Goal: Task Accomplishment & Management: Complete application form

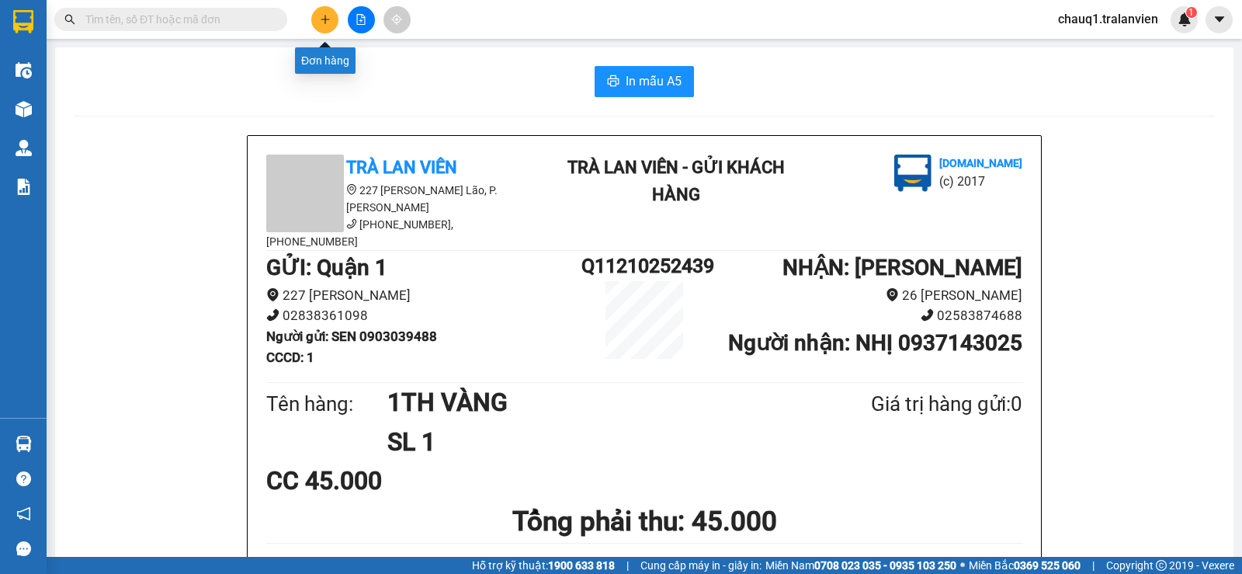
click at [320, 19] on icon "plus" at bounding box center [325, 19] width 11 height 11
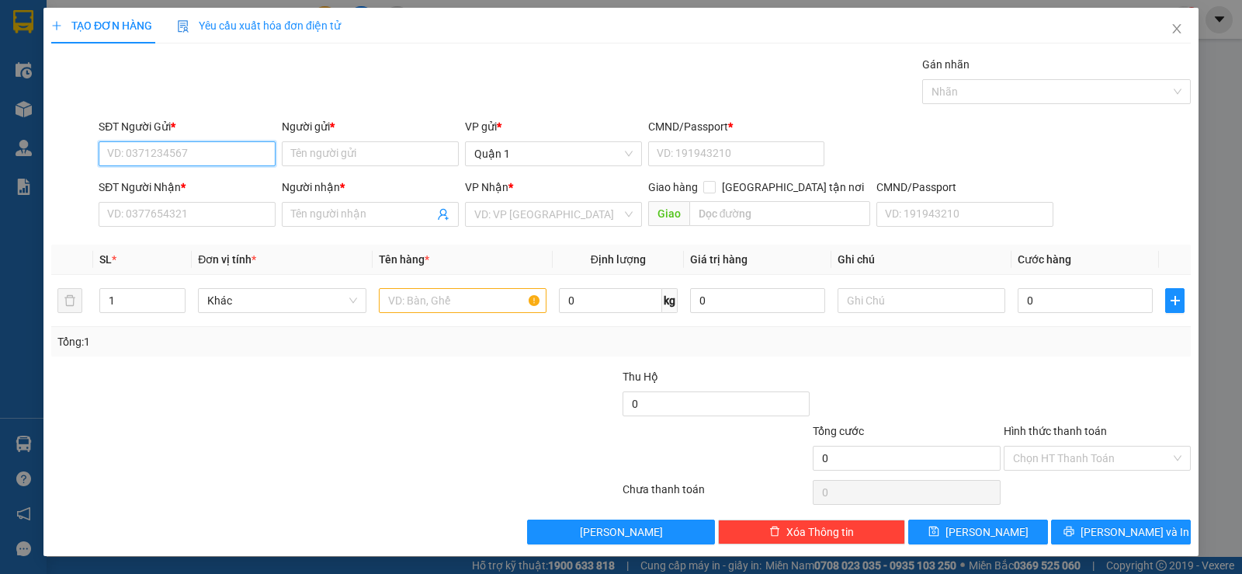
click at [181, 154] on input "SĐT Người Gửi *" at bounding box center [187, 153] width 177 height 25
click at [437, 305] on input "text" at bounding box center [463, 300] width 168 height 25
type input "1K TH VÀNG"
click at [156, 155] on input "SĐT Người Gửi *" at bounding box center [187, 153] width 177 height 25
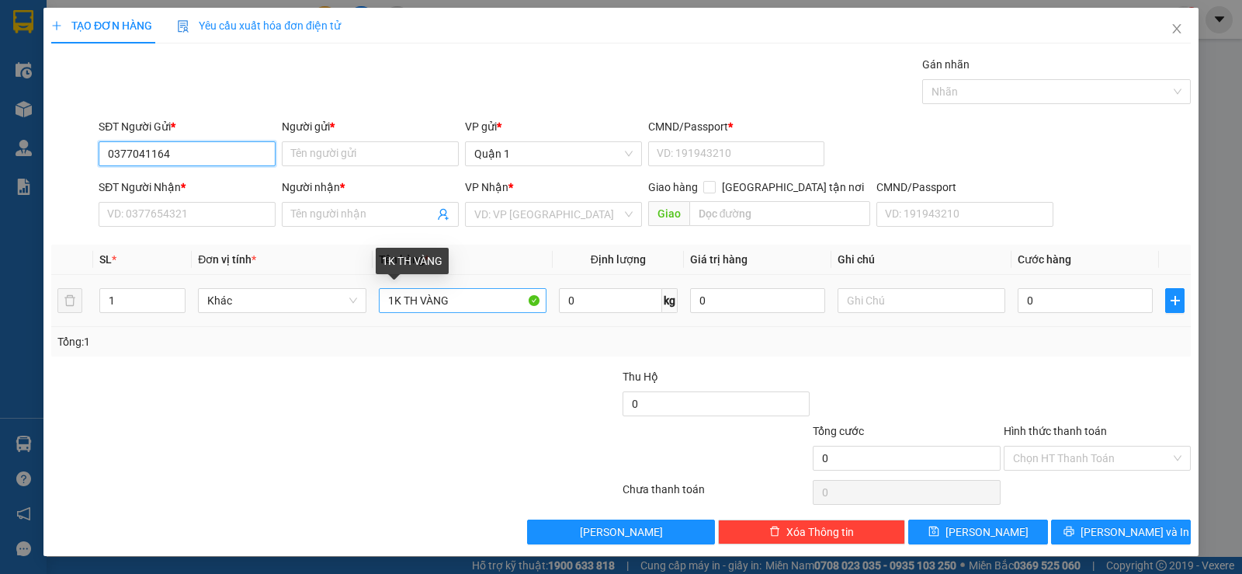
type input "0377041164"
drag, startPoint x: 482, startPoint y: 307, endPoint x: 0, endPoint y: 307, distance: 482.1
click at [0, 307] on div "TẠO ĐƠN HÀNG Yêu cầu xuất hóa đơn điện tử Transit Pickup Surcharge Ids Transit …" at bounding box center [621, 287] width 1242 height 574
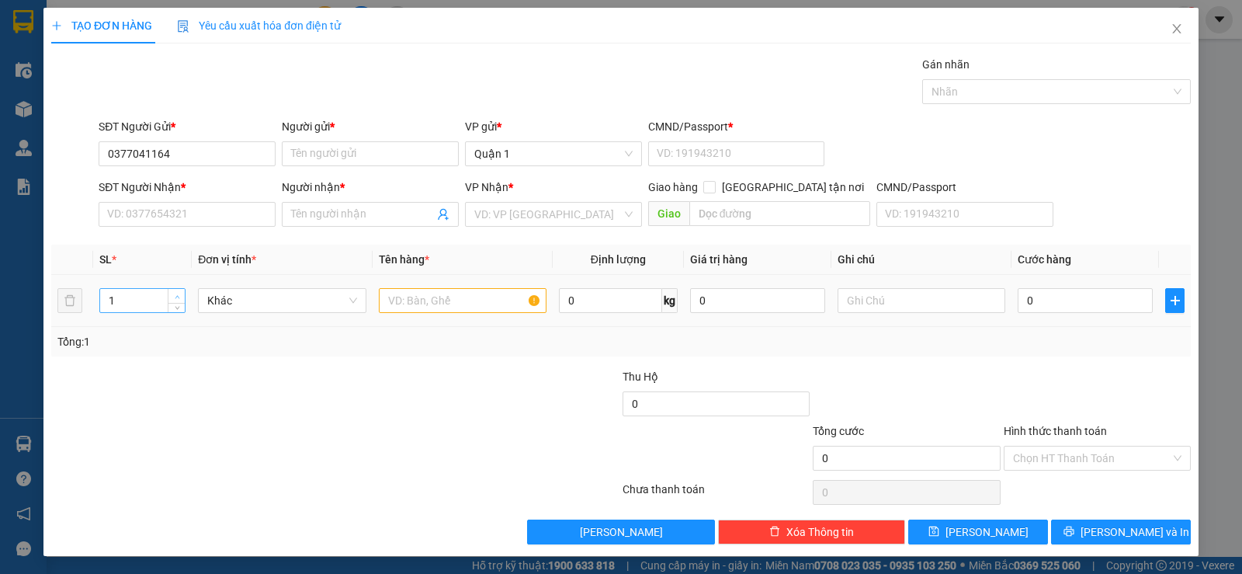
type input "2"
click at [172, 292] on span "up" at bounding box center [176, 296] width 9 height 9
click at [353, 150] on input "Người gửi *" at bounding box center [370, 153] width 177 height 25
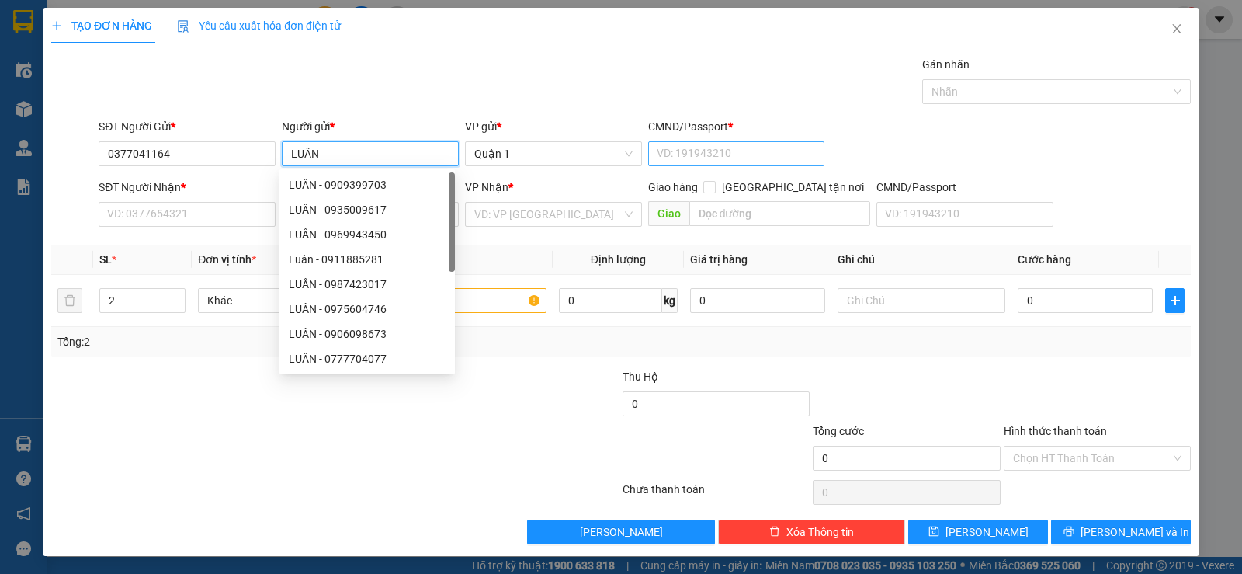
type input "LUÂN"
click at [765, 151] on input "CMND/Passport *" at bounding box center [736, 153] width 177 height 25
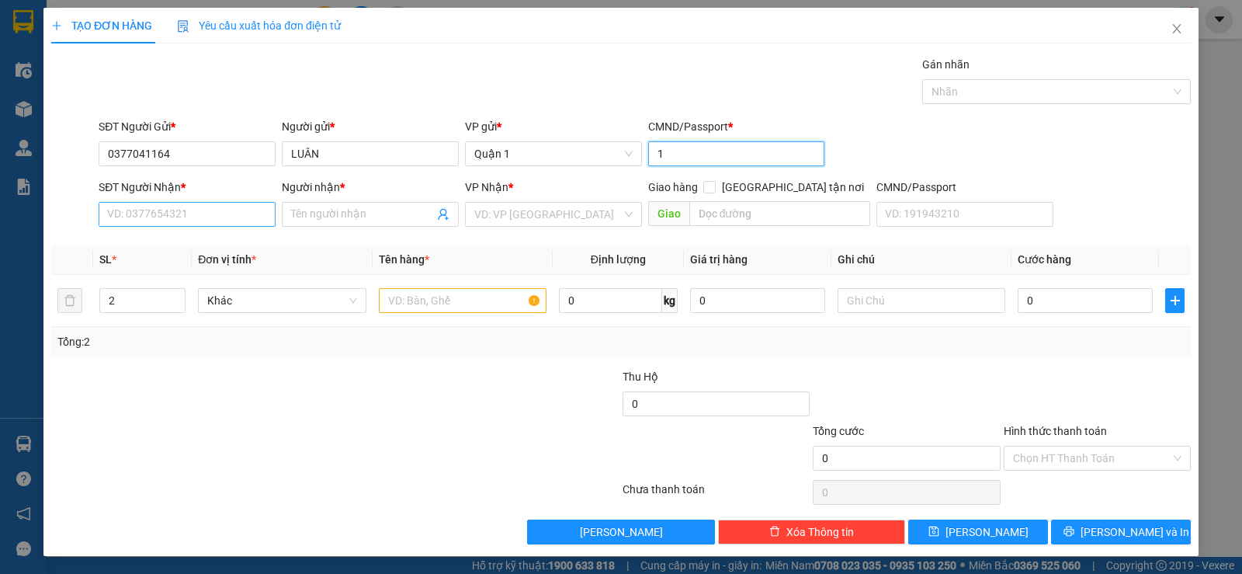
type input "1"
click at [187, 208] on input "SĐT Người Nhận *" at bounding box center [187, 214] width 177 height 25
click at [427, 294] on input "text" at bounding box center [463, 300] width 168 height 25
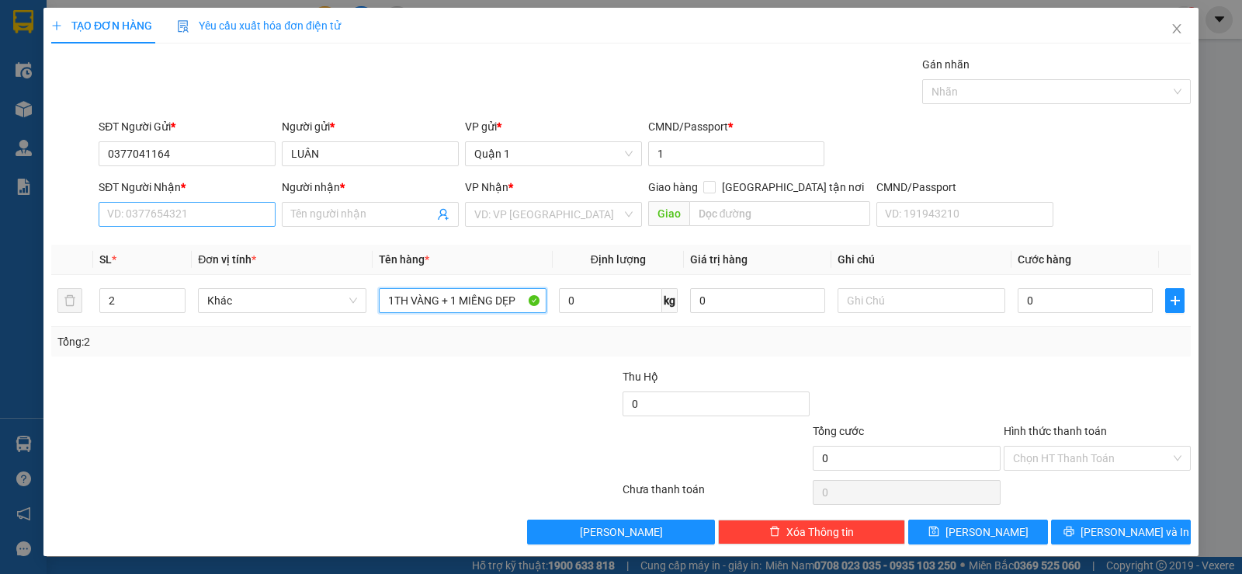
type input "1TH VÀNG + 1 MIẾNG DẸP"
click at [146, 220] on input "SĐT Người Nhận *" at bounding box center [187, 214] width 177 height 25
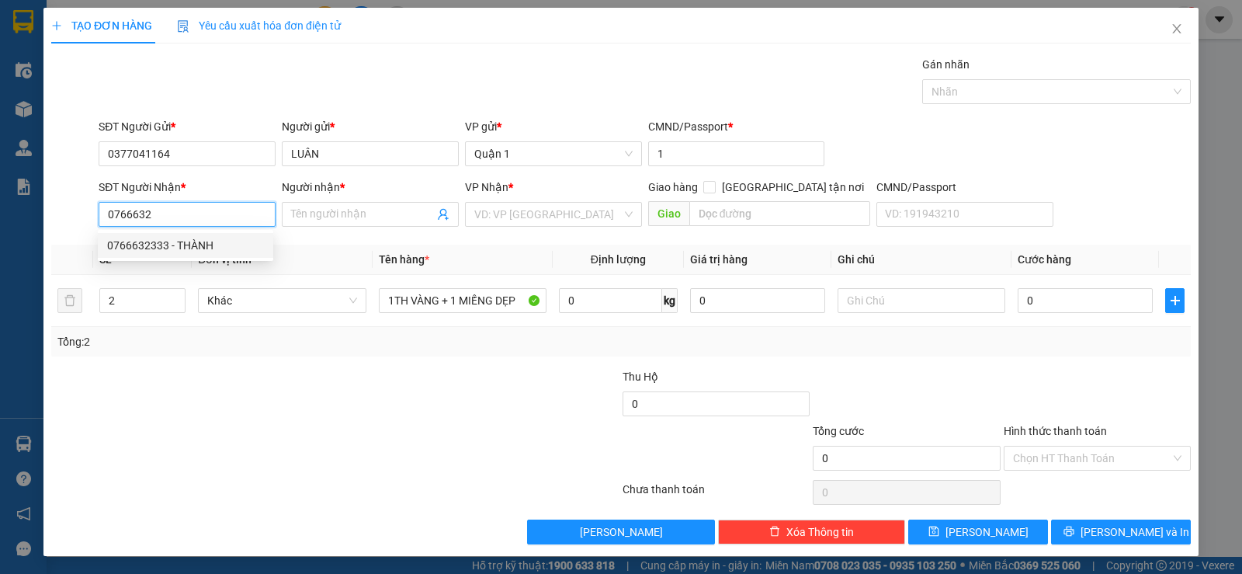
click at [167, 245] on div "0766632333 - THÀNH" at bounding box center [185, 245] width 157 height 17
type input "0766632333"
type input "THÀNH"
type input "0766632333"
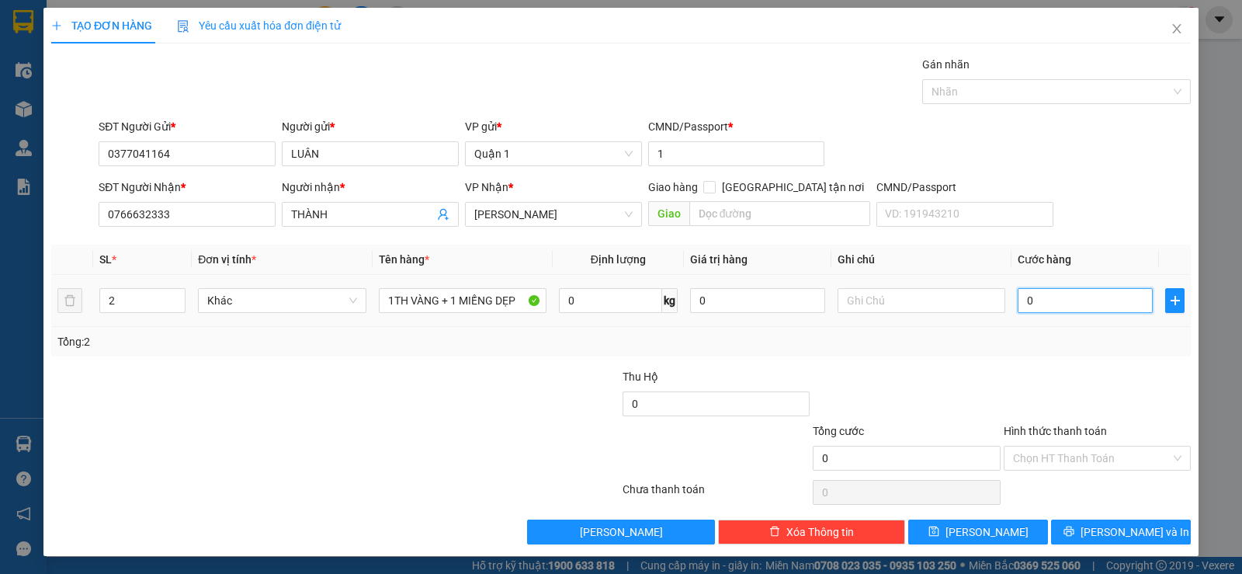
click at [1078, 297] on input "0" at bounding box center [1085, 300] width 135 height 25
type input "9"
type input "90"
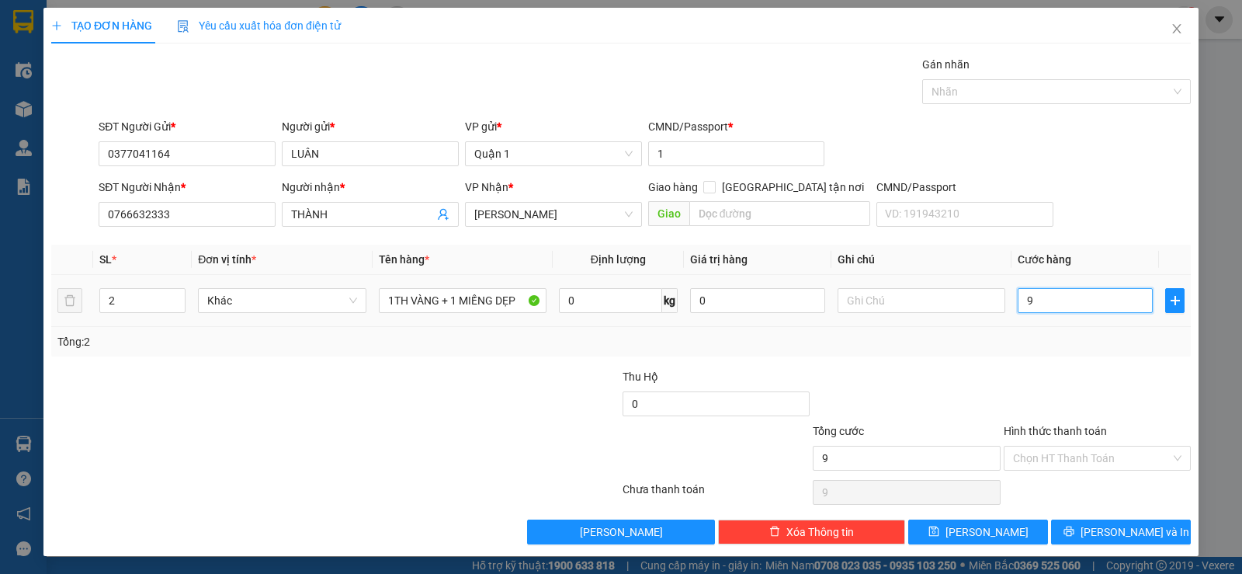
type input "90"
type input "90.000"
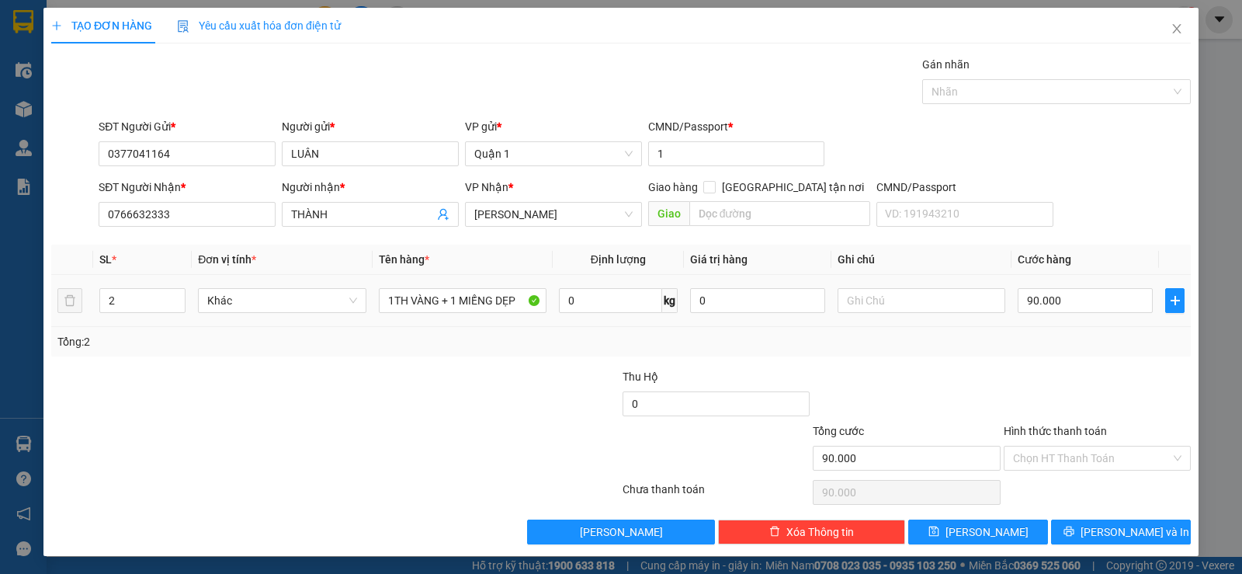
click at [1092, 318] on td "90.000" at bounding box center [1085, 301] width 147 height 52
click at [1117, 532] on span "Lưu và In" at bounding box center [1135, 531] width 109 height 17
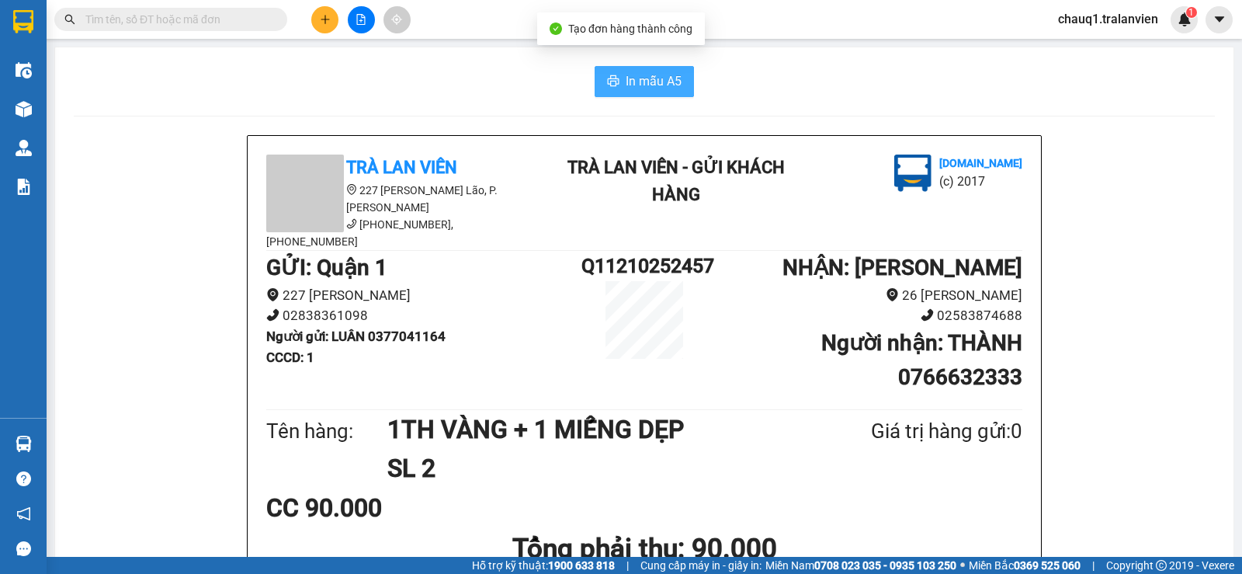
click at [671, 83] on span "In mẫu A5" at bounding box center [654, 80] width 56 height 19
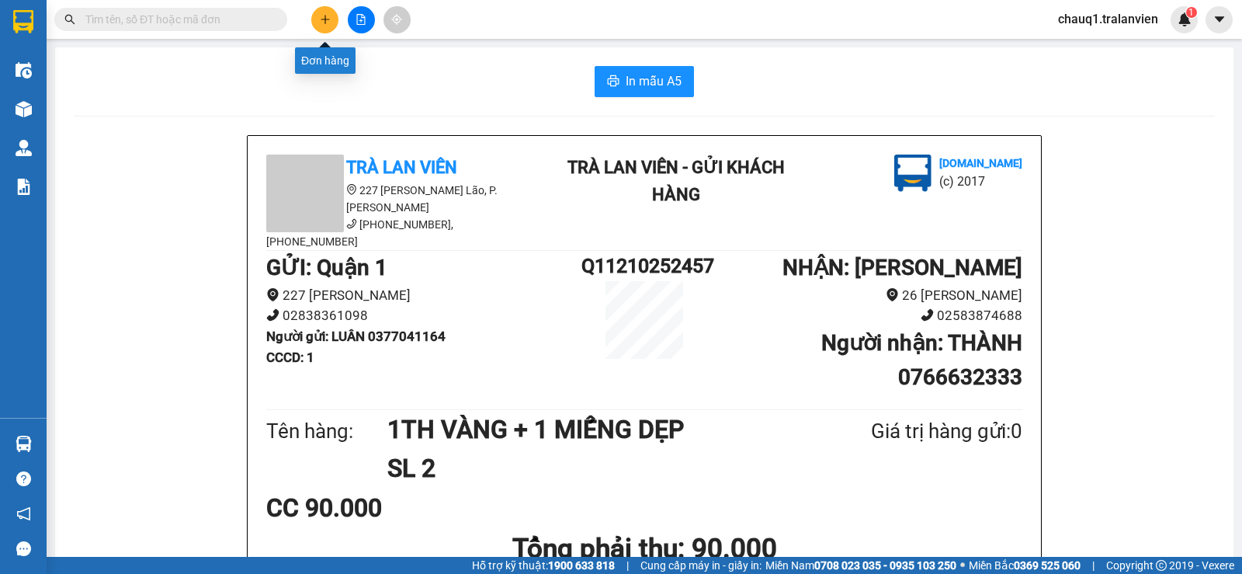
click at [318, 19] on button at bounding box center [324, 19] width 27 height 27
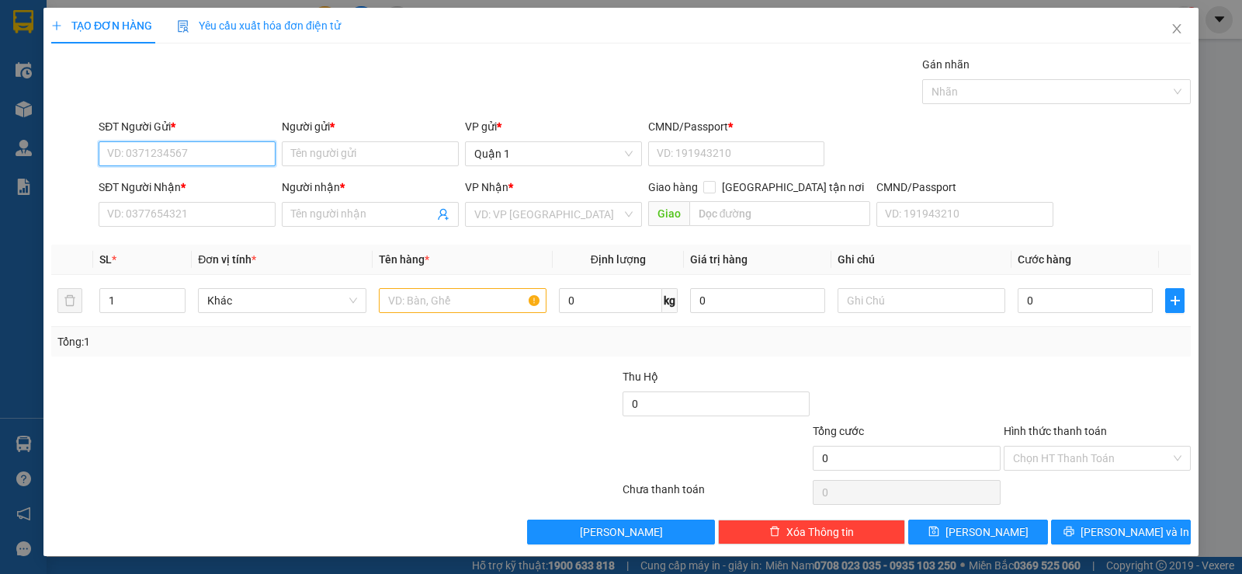
drag, startPoint x: 172, startPoint y: 154, endPoint x: 205, endPoint y: 265, distance: 115.0
click at [171, 155] on input "SĐT Người Gửi *" at bounding box center [187, 153] width 177 height 25
click at [144, 182] on div "0911132959 - TÚ" at bounding box center [185, 184] width 157 height 17
type input "0911132959"
type input "TÚ"
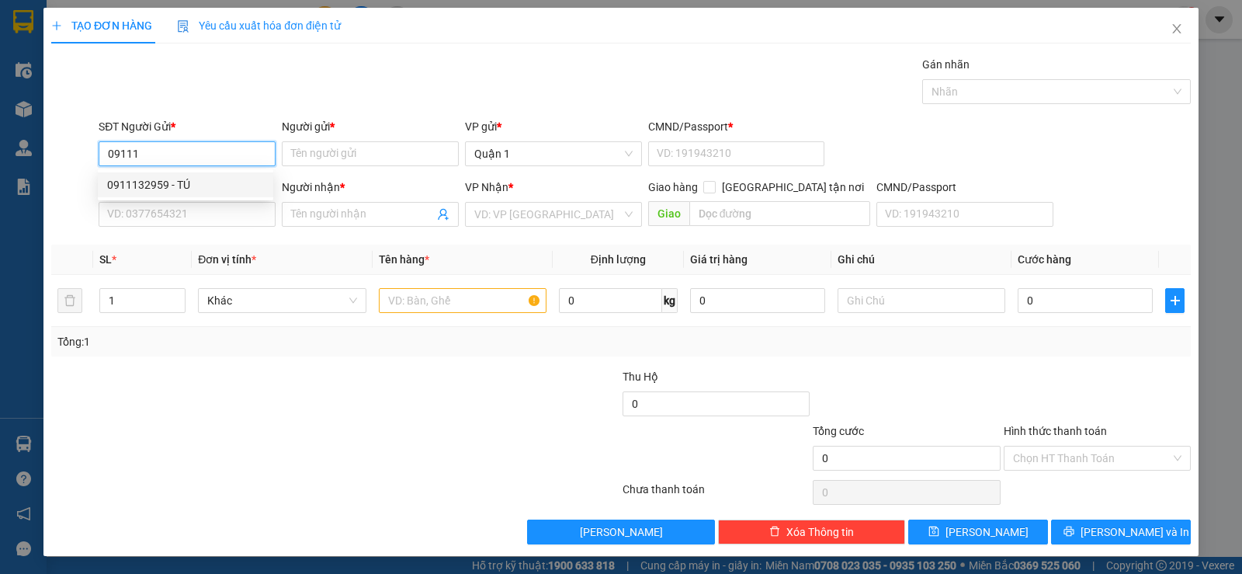
type input "1"
type input "0908703223"
type input "PHẠM QUỲNH TDP"
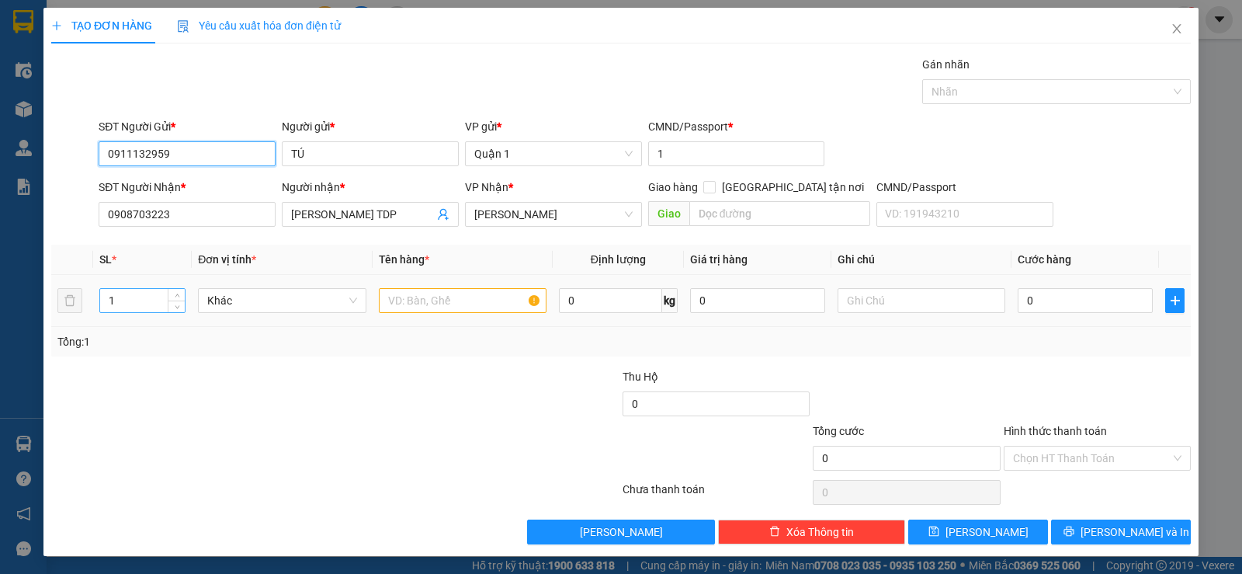
type input "0911132959"
click at [78, 307] on tr "1 Khác 0 kg 0 0" at bounding box center [621, 301] width 1140 height 52
type input "6"
click at [483, 307] on input "text" at bounding box center [463, 300] width 168 height 25
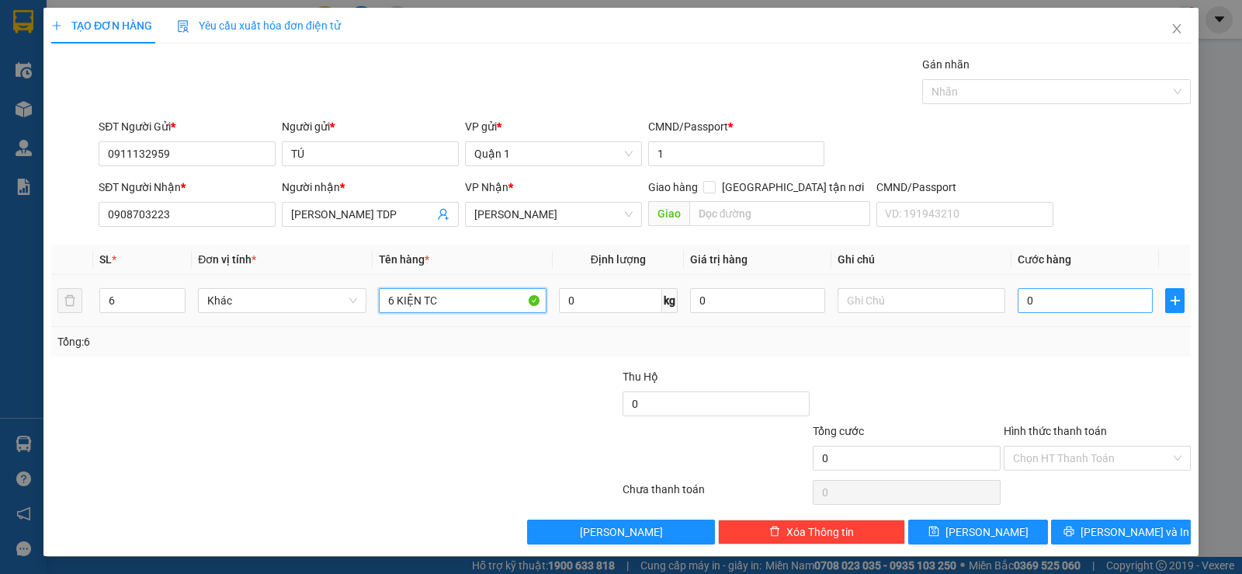
type input "6 KIỆN TC"
click at [1075, 307] on input "0" at bounding box center [1085, 300] width 135 height 25
type input "2"
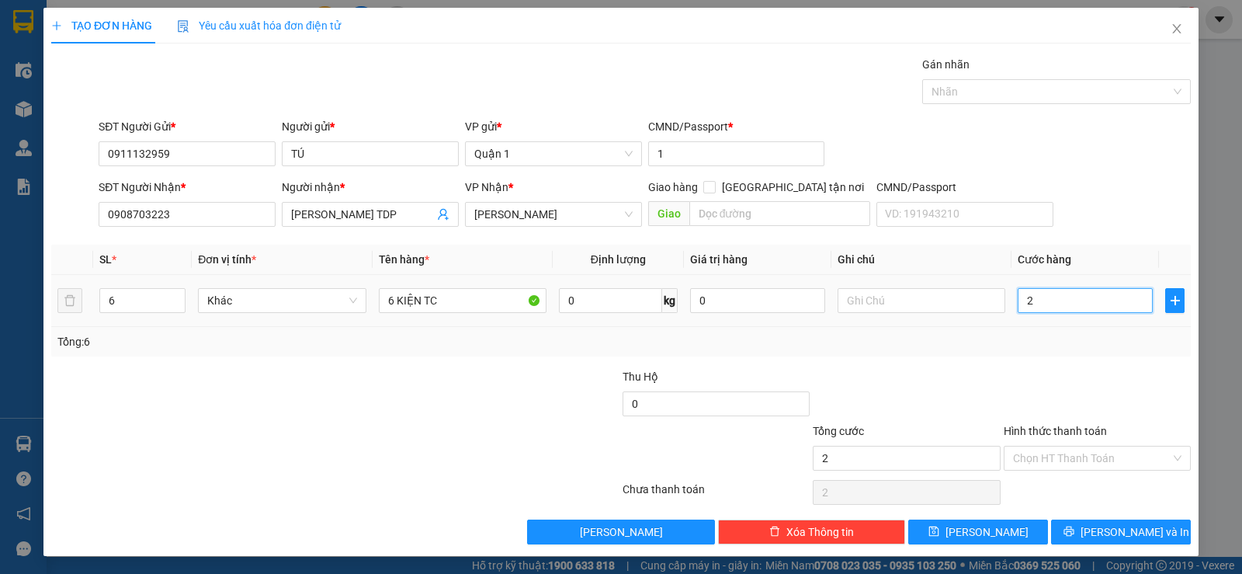
type input "27"
type input "270"
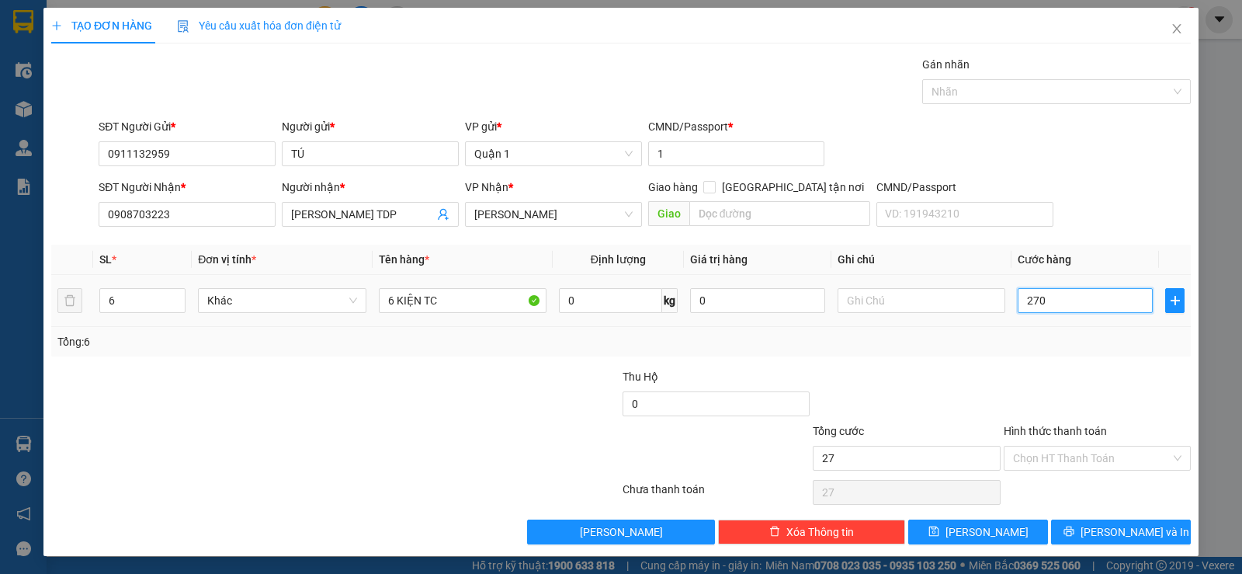
type input "270"
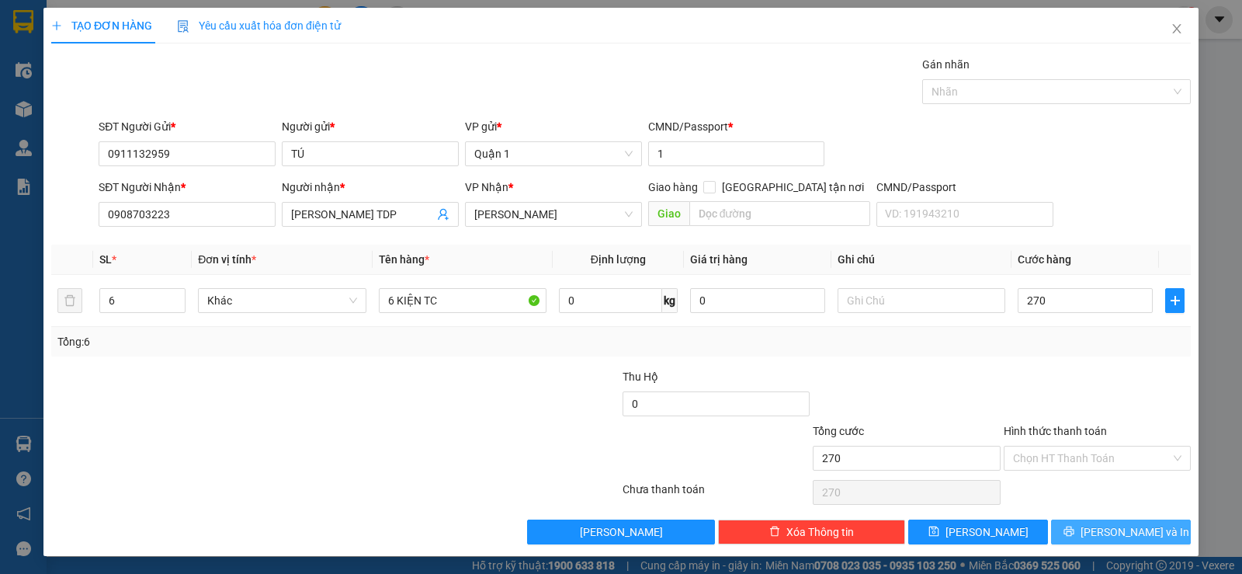
type input "270.000"
click at [1074, 534] on icon "printer" at bounding box center [1069, 531] width 11 height 11
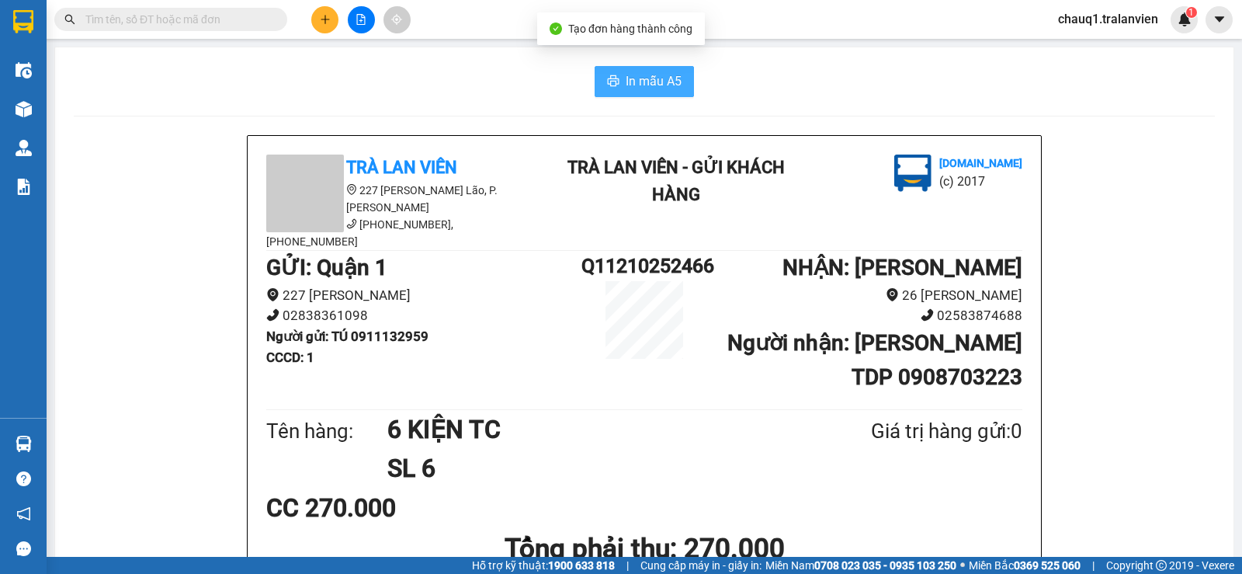
click at [619, 75] on button "In mẫu A5" at bounding box center [644, 81] width 99 height 31
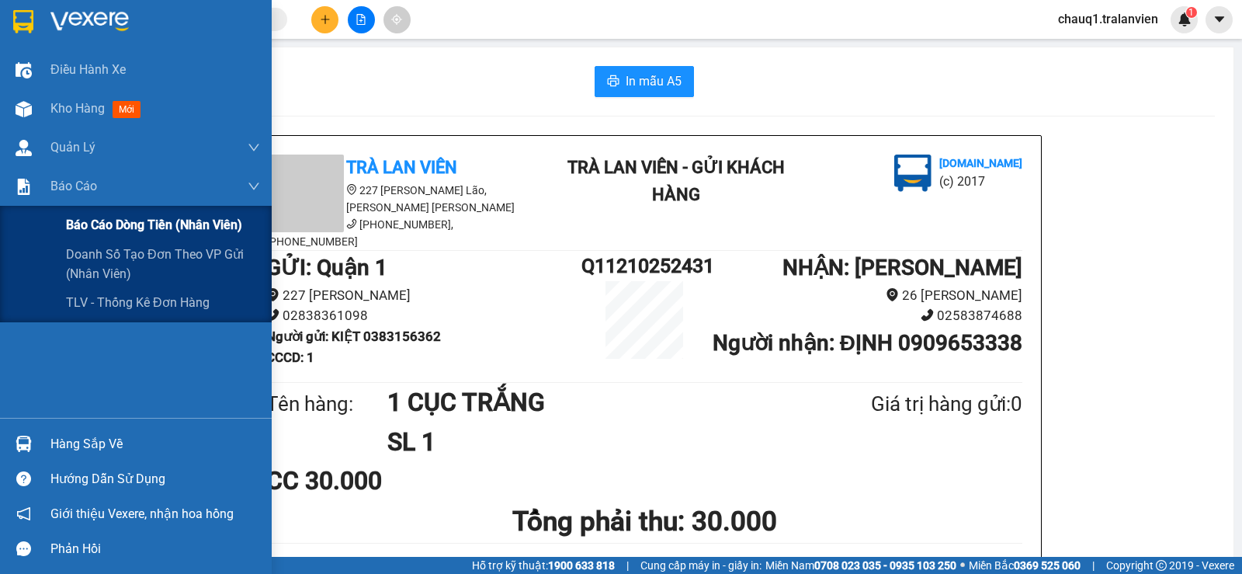
click at [78, 227] on span "Báo cáo dòng tiền (nhân viên)" at bounding box center [154, 224] width 176 height 19
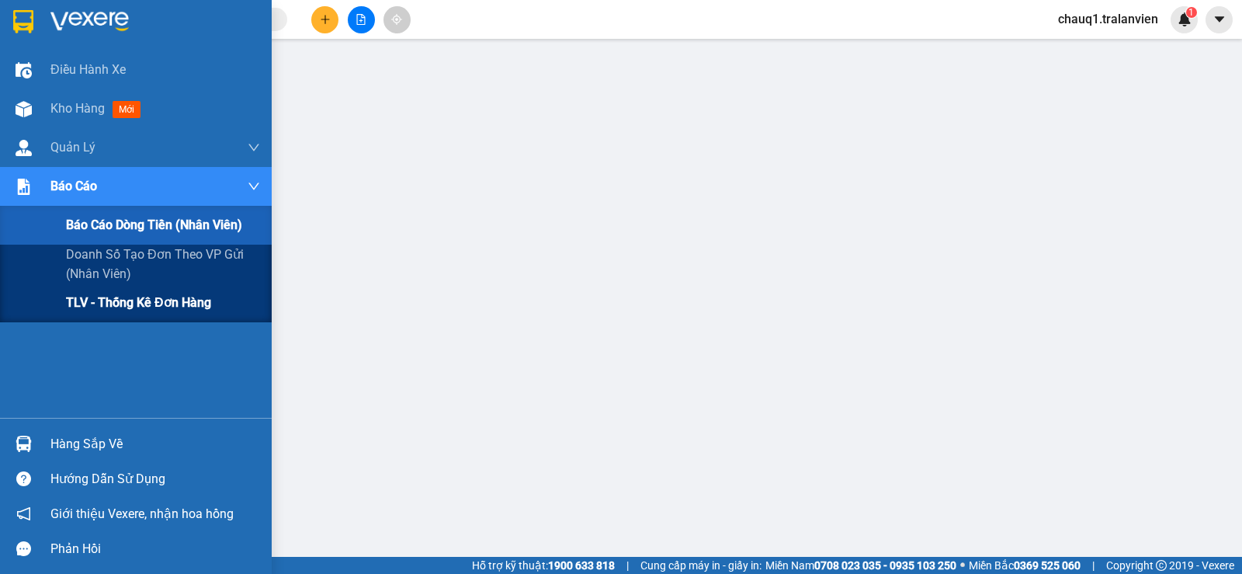
click at [78, 309] on span "TLV - Thống kê đơn hàng" at bounding box center [138, 302] width 145 height 19
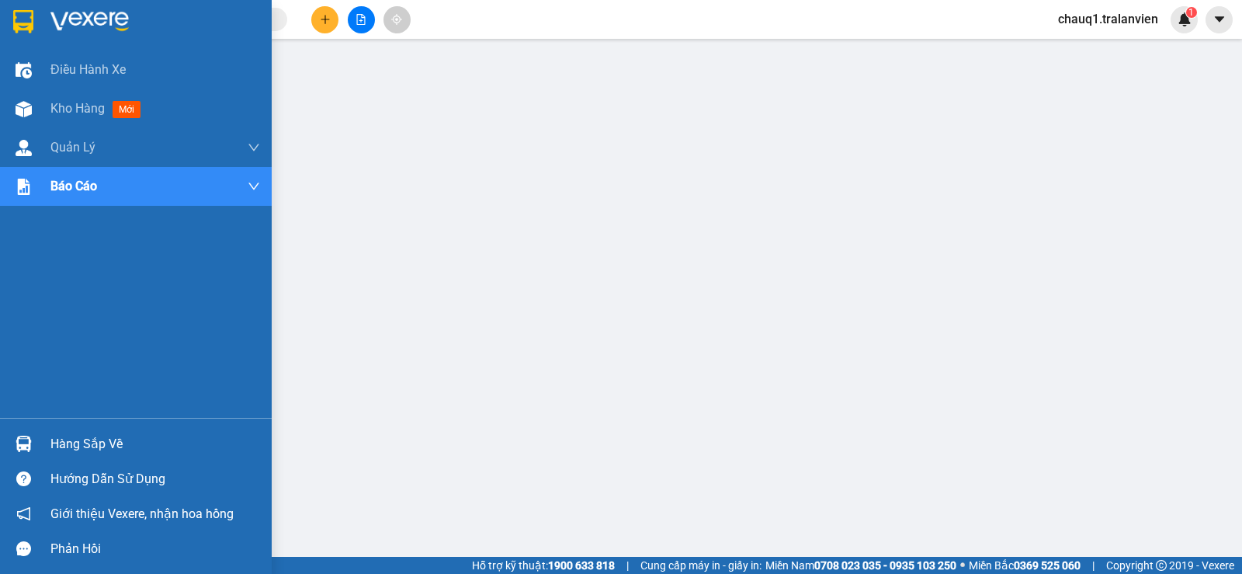
click at [33, 21] on img at bounding box center [23, 21] width 20 height 23
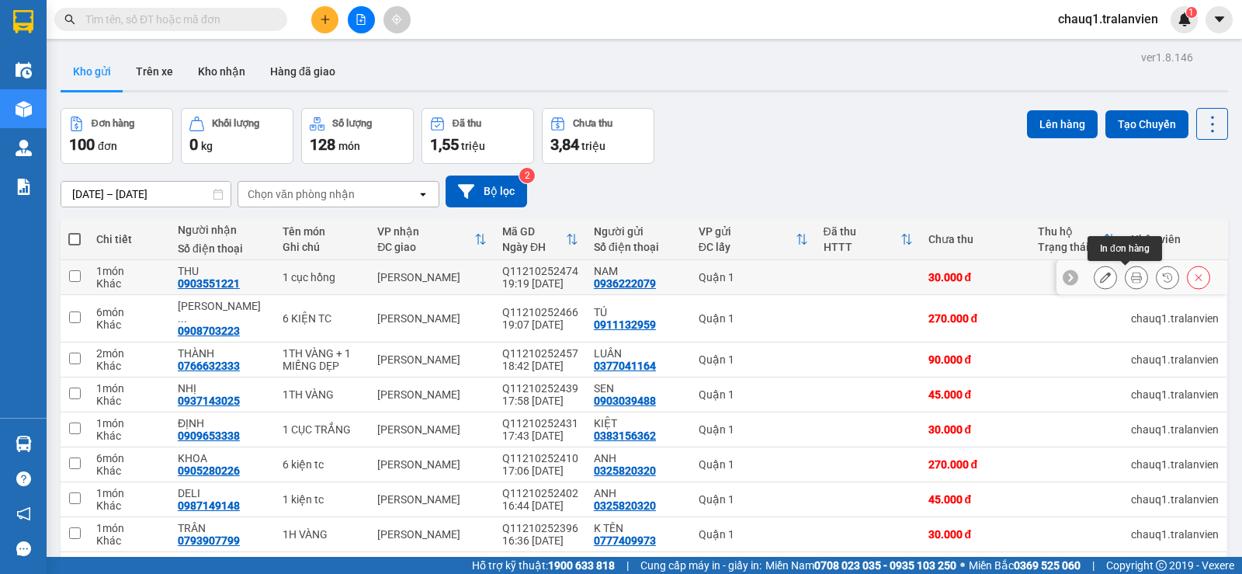
click at [1131, 273] on icon at bounding box center [1136, 277] width 11 height 11
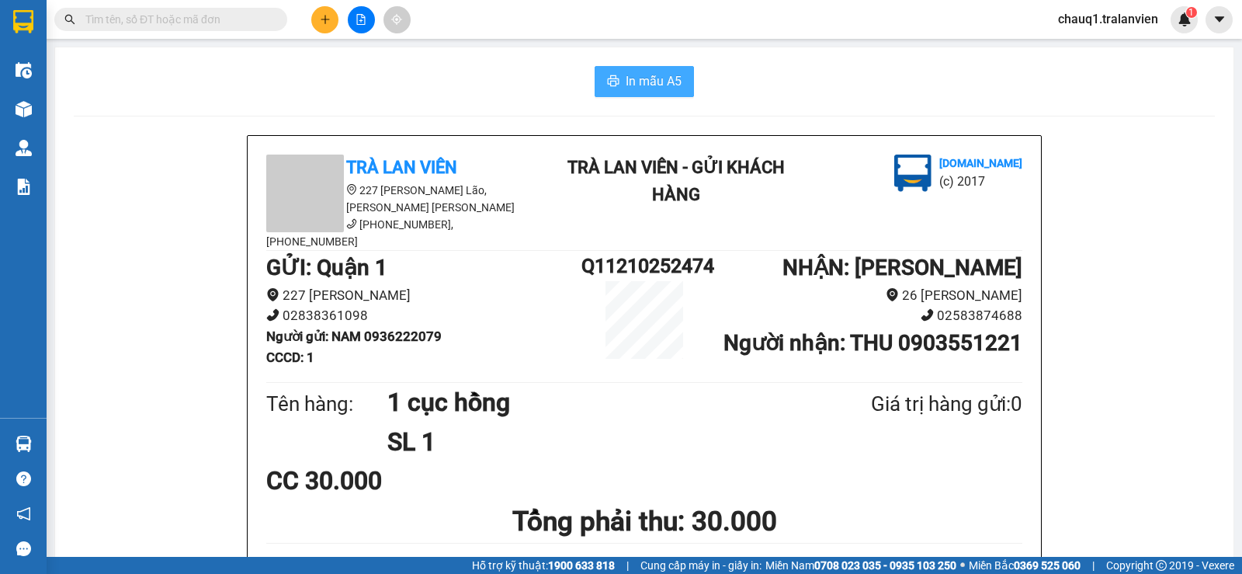
drag, startPoint x: 621, startPoint y: 87, endPoint x: 684, endPoint y: 106, distance: 65.8
click at [626, 88] on span "In mẫu A5" at bounding box center [654, 80] width 56 height 19
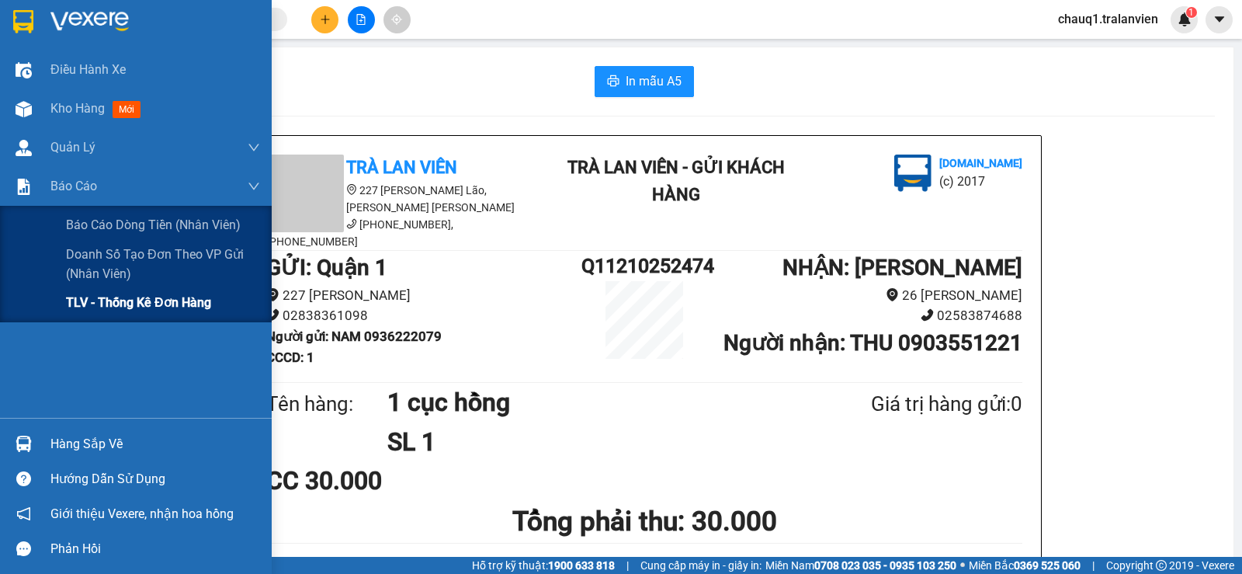
click at [99, 298] on span "TLV - Thống kê đơn hàng" at bounding box center [138, 302] width 145 height 19
